Goal: Check status: Check status

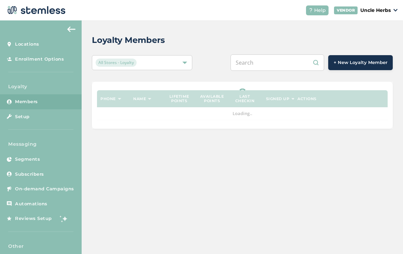
scroll to position [11, 0]
click at [289, 55] on input "text" at bounding box center [276, 63] width 93 height 16
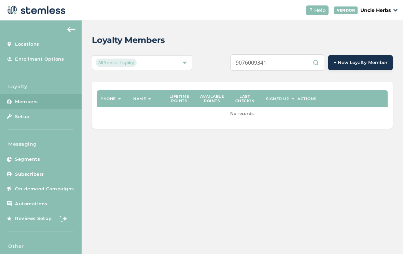
type input "9076009341"
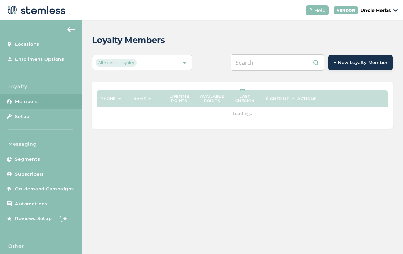
scroll to position [11, 0]
click at [281, 55] on input "text" at bounding box center [276, 63] width 93 height 16
click at [285, 55] on input "text" at bounding box center [276, 63] width 93 height 16
click at [261, 55] on input "text" at bounding box center [276, 63] width 93 height 16
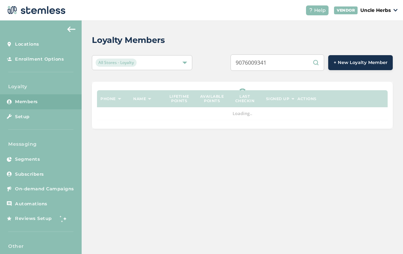
click at [300, 56] on input "9076009341" at bounding box center [276, 63] width 93 height 16
click at [273, 55] on input "9076009341" at bounding box center [276, 63] width 93 height 16
click at [276, 55] on input "9076009341" at bounding box center [276, 63] width 93 height 16
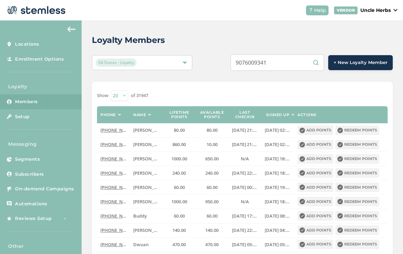
click at [296, 55] on input "9076009341" at bounding box center [276, 63] width 93 height 16
click at [297, 60] on input "9076009341" at bounding box center [276, 63] width 93 height 16
click at [304, 55] on input "9076009341" at bounding box center [276, 63] width 93 height 16
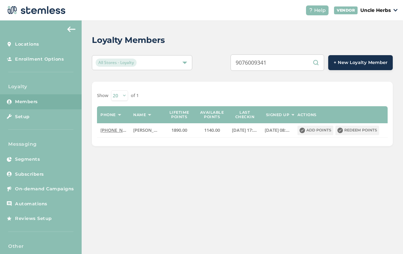
click at [302, 60] on input "9076009341" at bounding box center [276, 63] width 93 height 16
type input "9077937883"
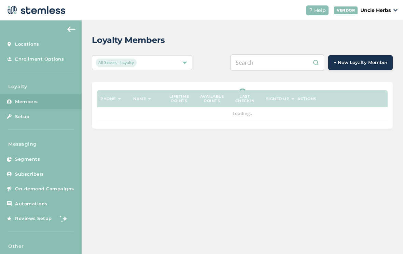
scroll to position [11, 0]
click at [293, 55] on input "text" at bounding box center [276, 63] width 93 height 16
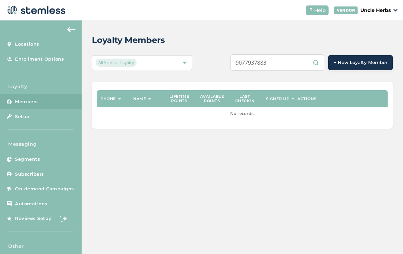
click at [298, 55] on input "9077937883" at bounding box center [276, 63] width 93 height 16
click at [292, 58] on input "9077937883" at bounding box center [276, 63] width 93 height 16
click at [302, 58] on input "9077937883" at bounding box center [276, 63] width 93 height 16
click at [307, 55] on input "9077937883" at bounding box center [276, 63] width 93 height 16
click at [293, 55] on input "9077937883" at bounding box center [276, 63] width 93 height 16
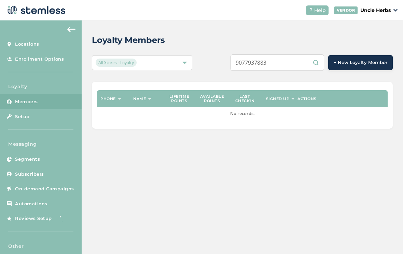
click at [291, 56] on input "9077937883" at bounding box center [276, 63] width 93 height 16
type input "9077937883"
